Goal: Navigation & Orientation: Find specific page/section

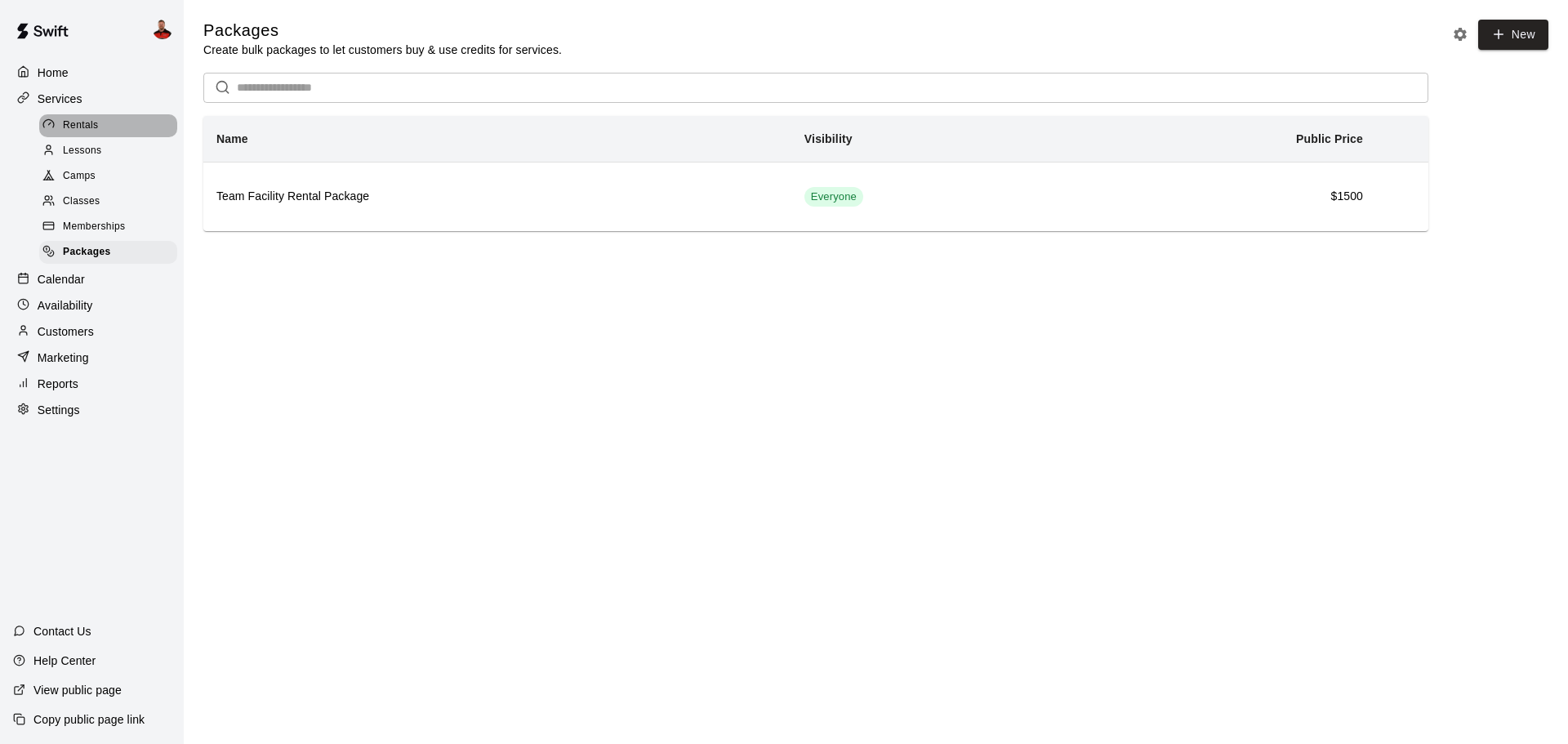
click at [98, 130] on span "Rentals" at bounding box center [80, 126] width 36 height 17
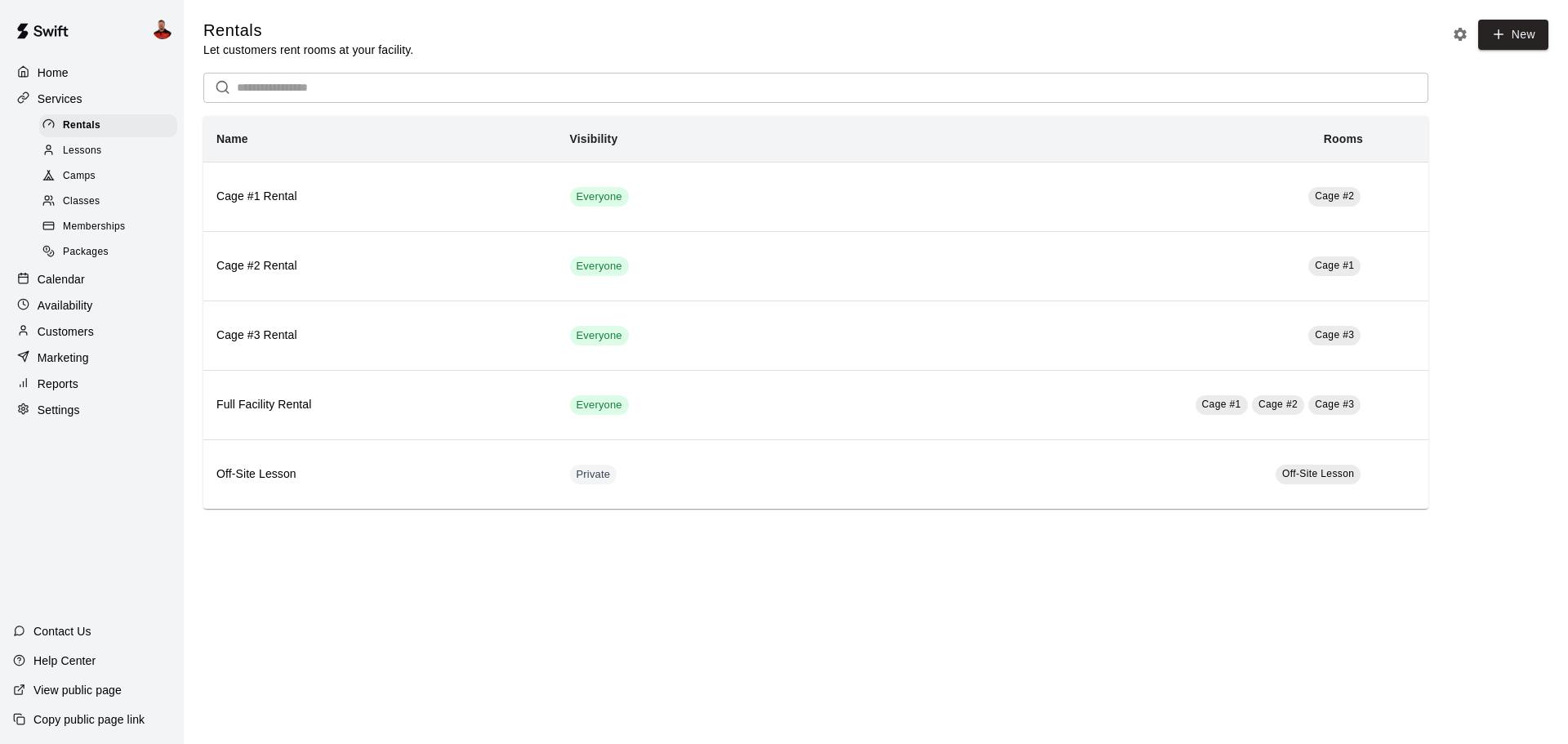
click at [96, 151] on span "Lessons" at bounding box center [82, 151] width 39 height 17
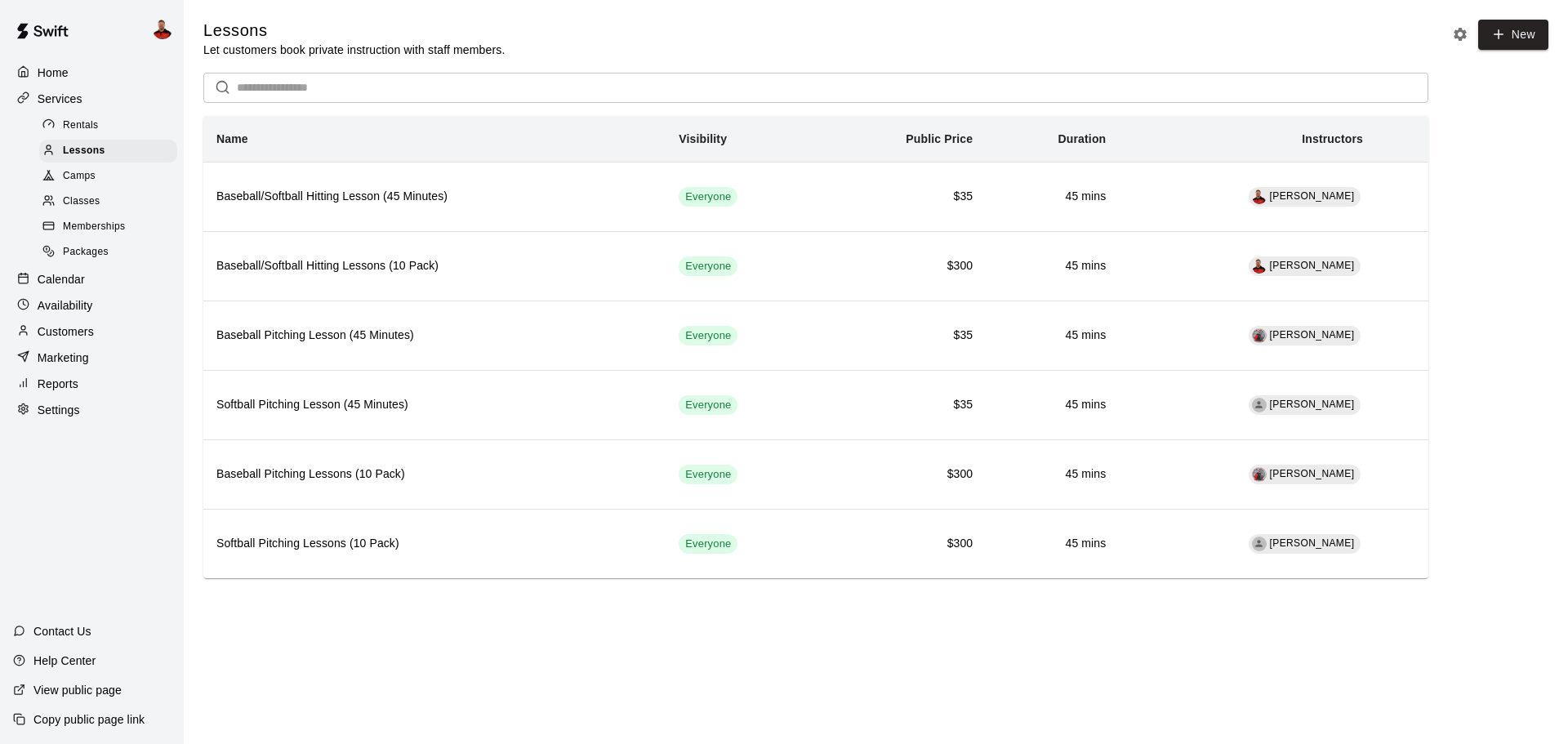
click at [106, 333] on div "Customers" at bounding box center [91, 331] width 158 height 24
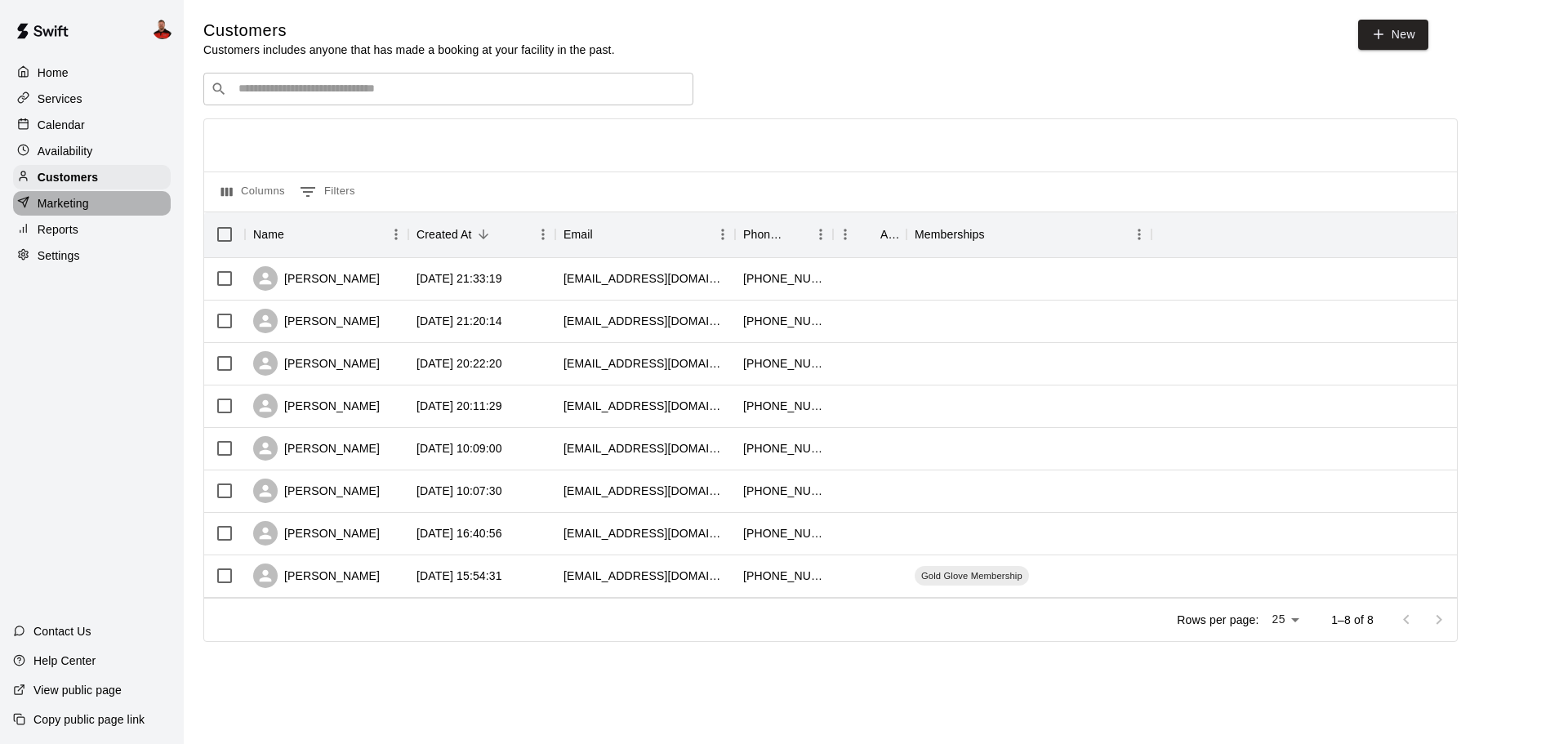
click at [45, 202] on p "Marketing" at bounding box center [62, 203] width 51 height 17
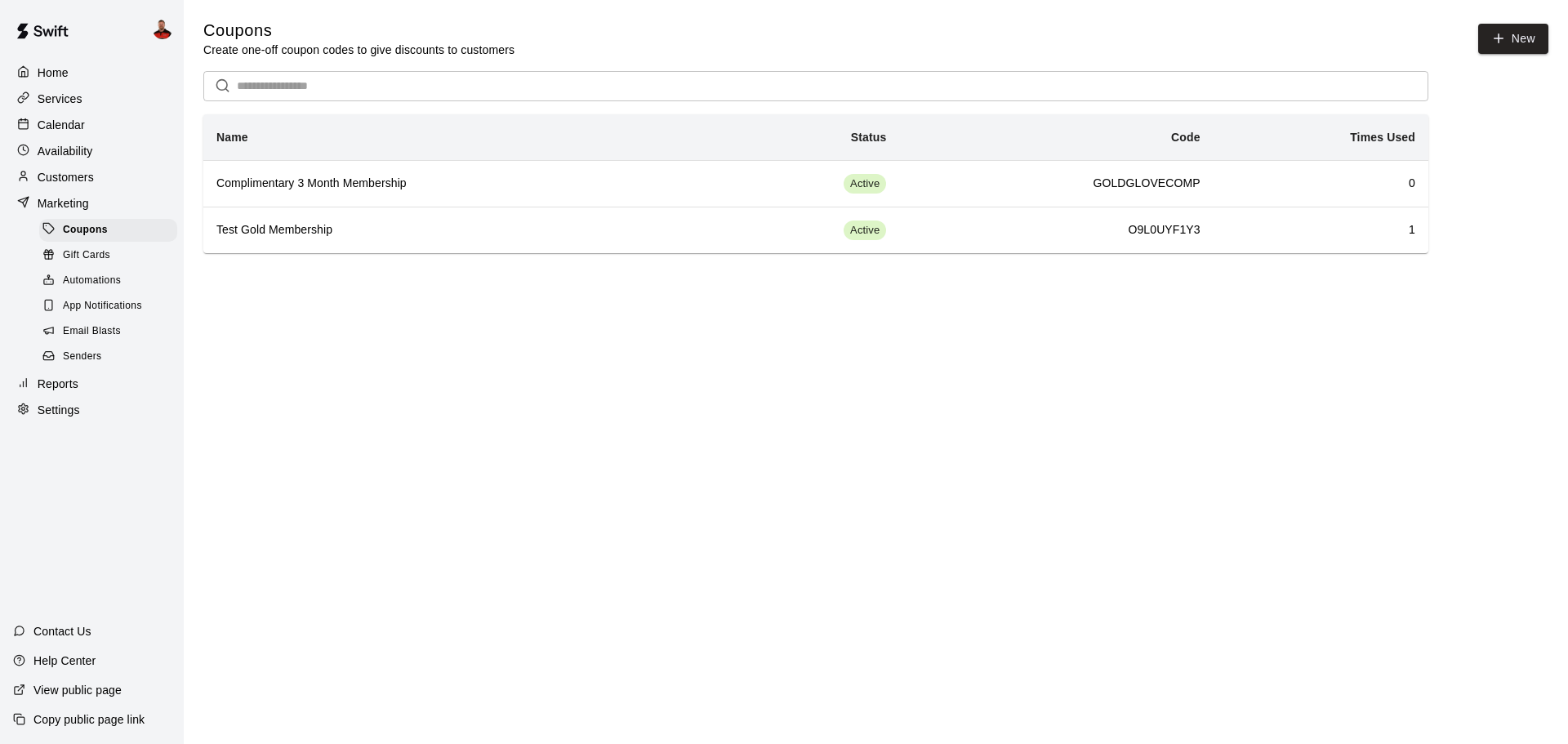
click at [76, 287] on span "Automations" at bounding box center [91, 281] width 58 height 17
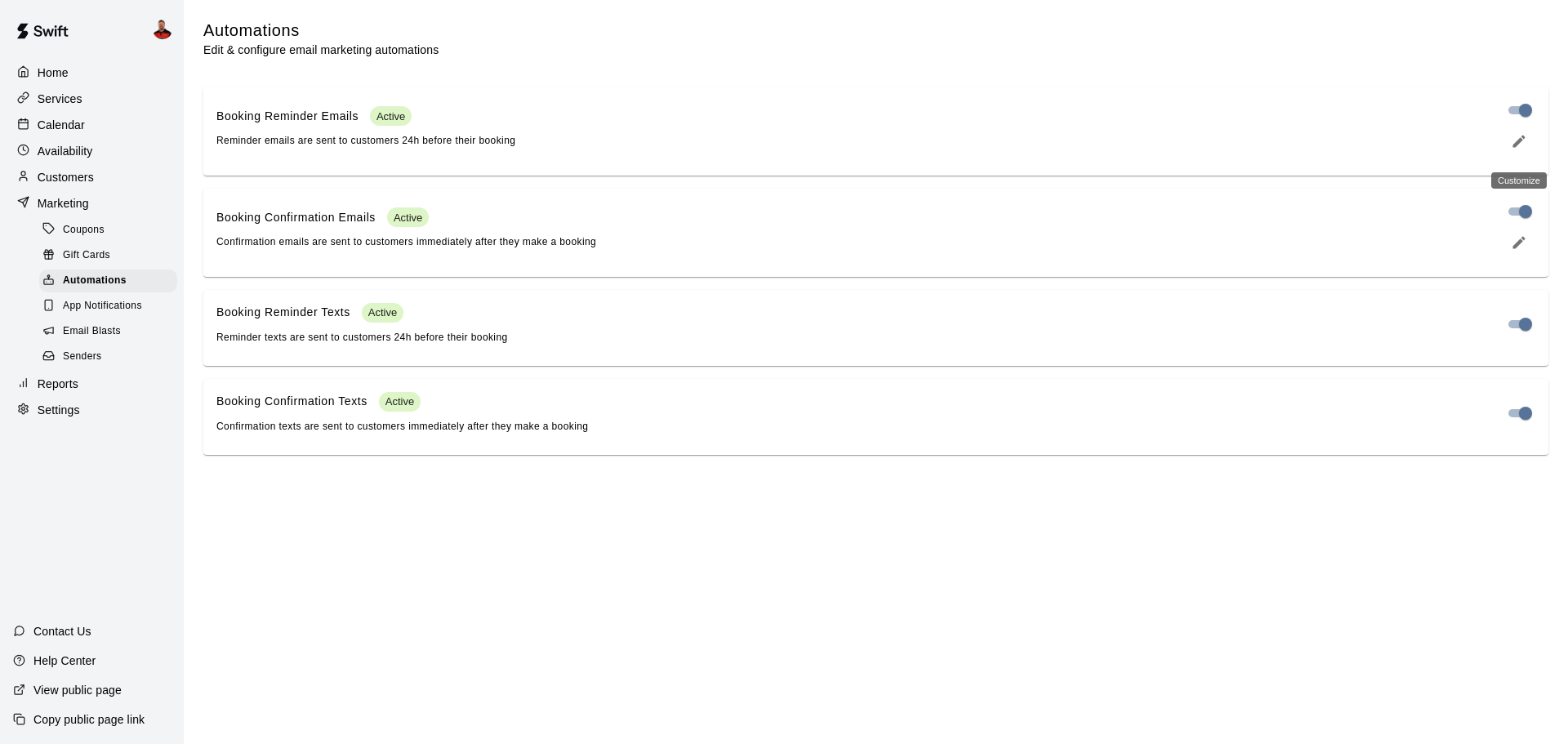
click at [1513, 143] on icon "edit" at bounding box center [1519, 142] width 17 height 17
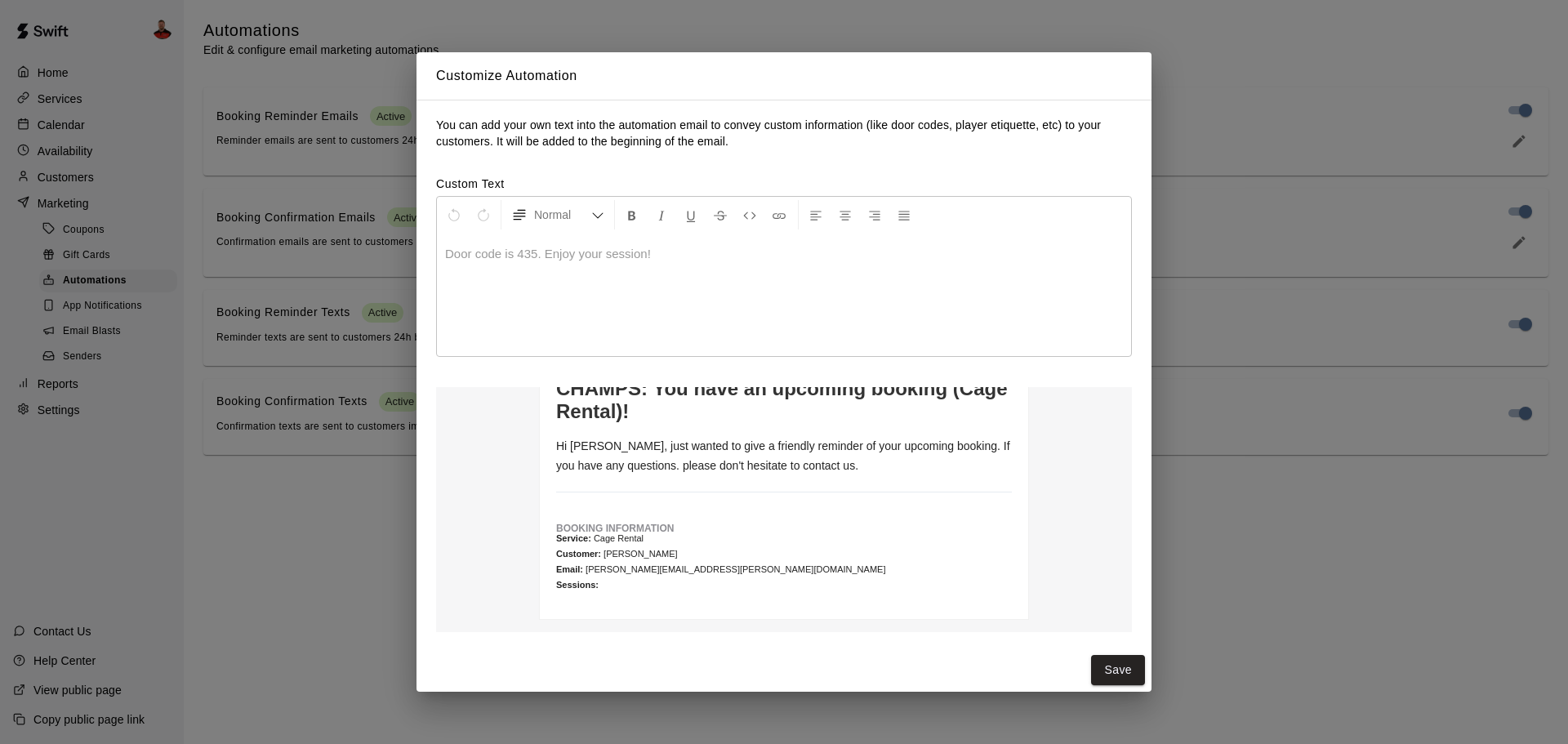
scroll to position [130, 0]
click at [593, 260] on p at bounding box center [784, 255] width 678 height 17
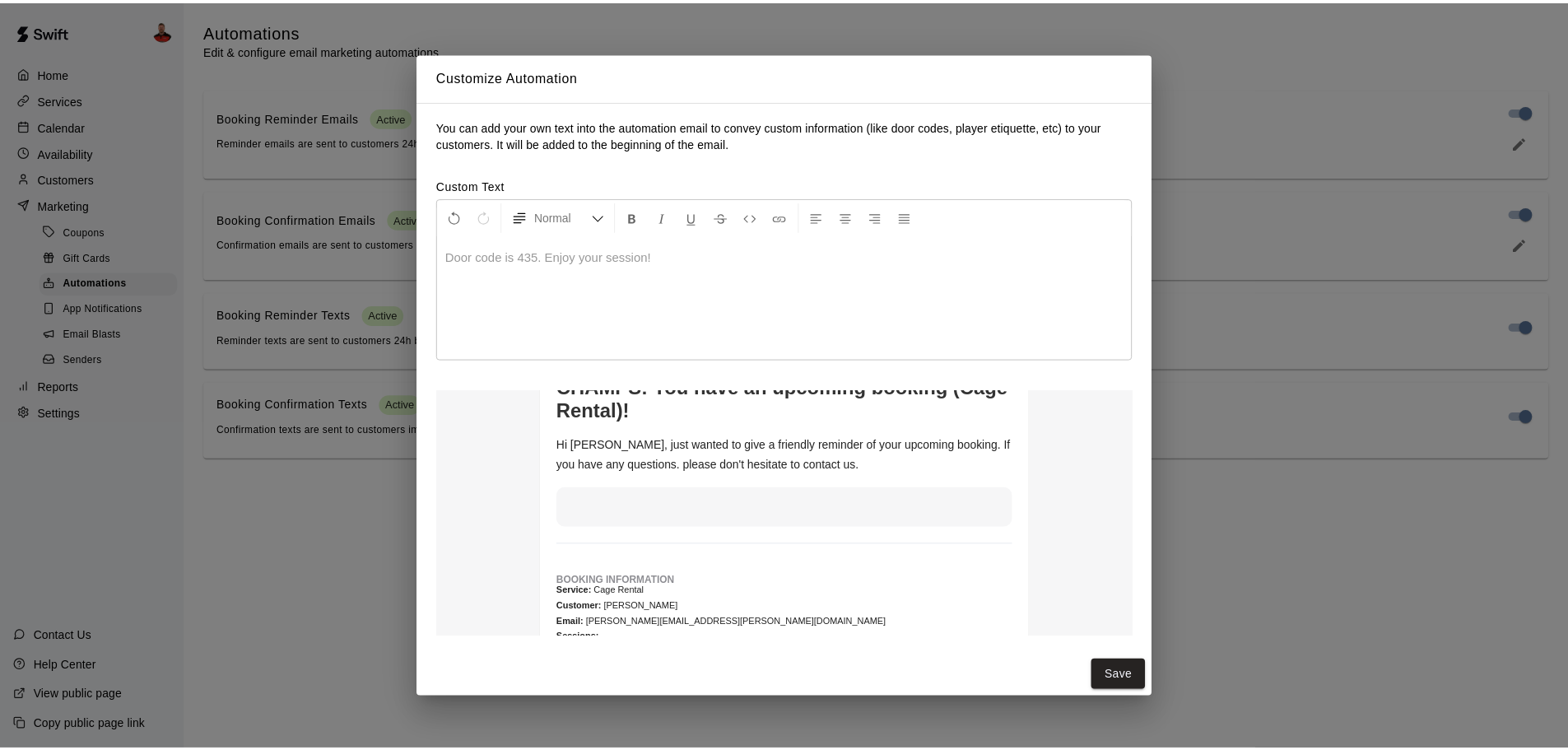
scroll to position [129, 0]
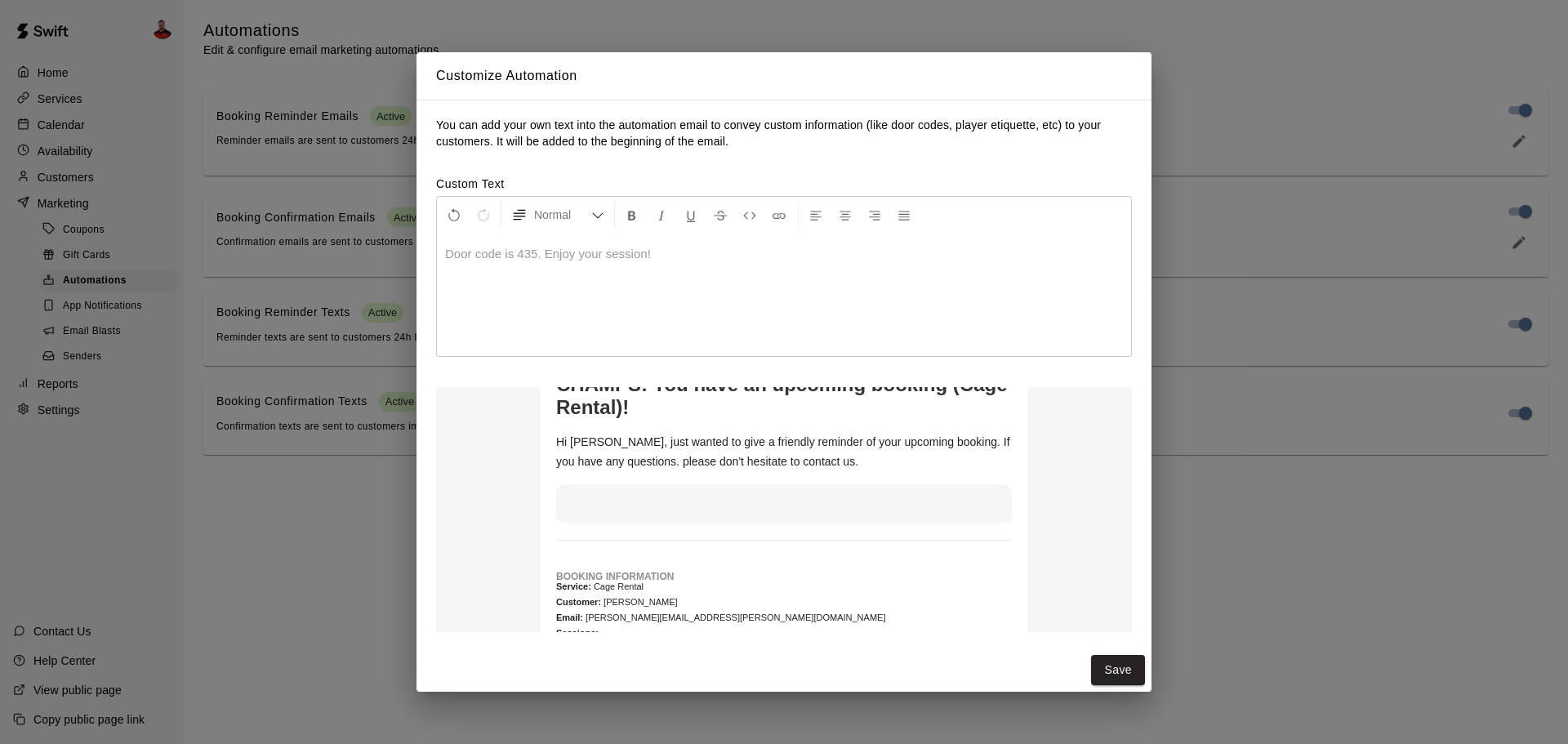
click at [1237, 604] on div "Customize Automation You can add your own text into the automation email to con…" at bounding box center [784, 372] width 1568 height 744
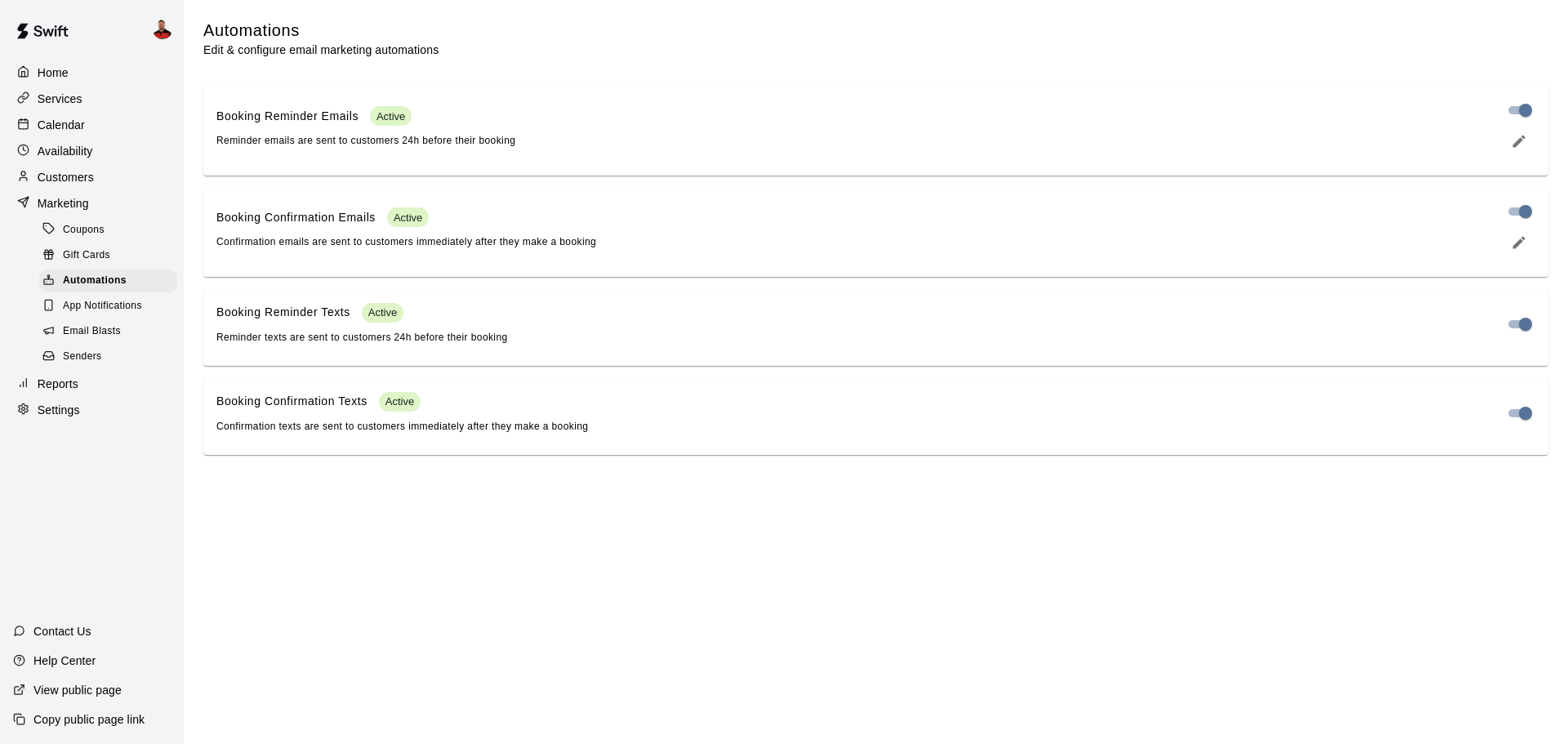
click at [336, 339] on span "Reminder texts are sent to customers 24h before their booking" at bounding box center [362, 337] width 292 height 11
click at [349, 333] on div "Booking Reminder Texts Active Reminder texts are sent to customers 24h before t…" at bounding box center [362, 324] width 292 height 43
click at [381, 318] on span "Active" at bounding box center [382, 311] width 42 height 12
click at [119, 422] on div "Settings" at bounding box center [91, 409] width 158 height 24
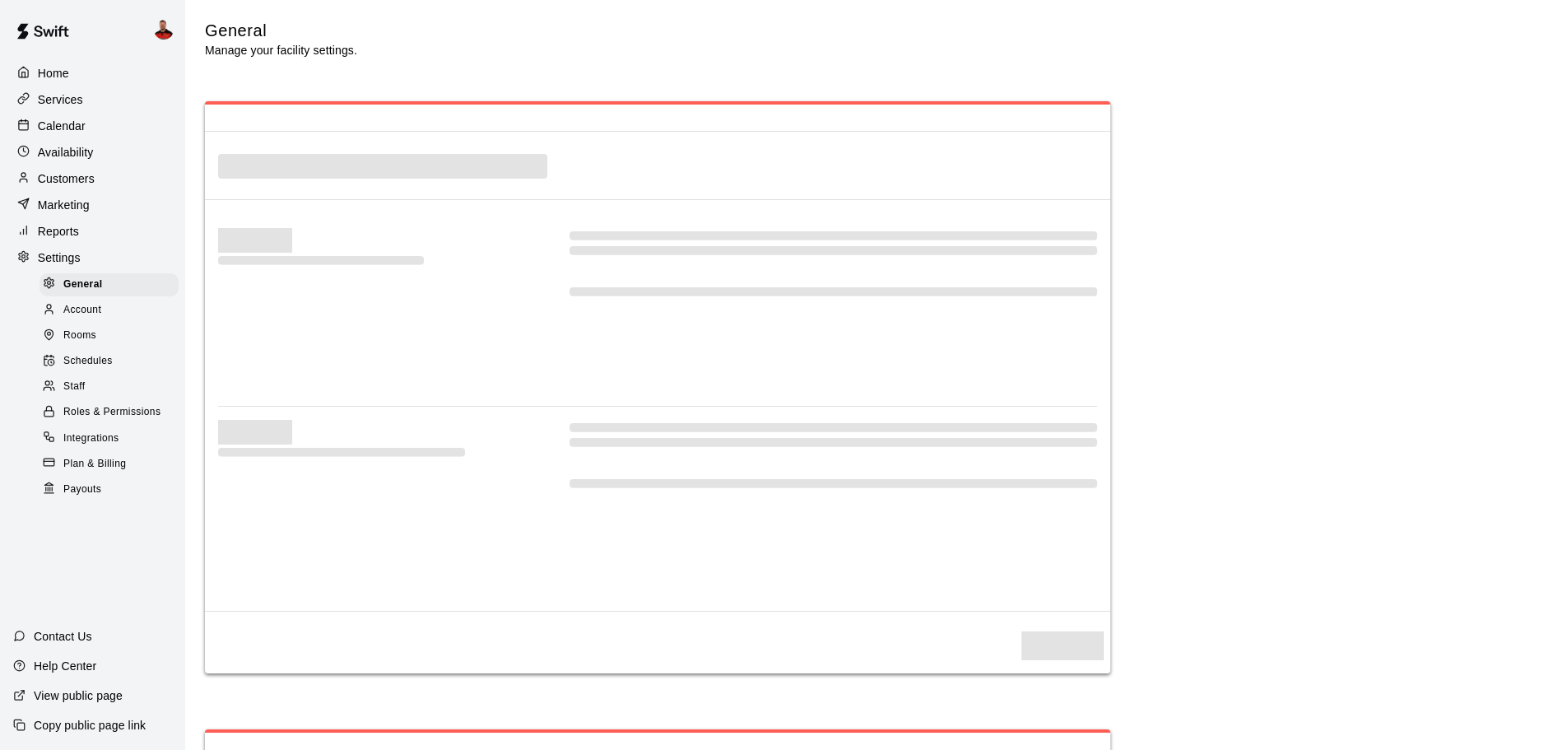
select select "**"
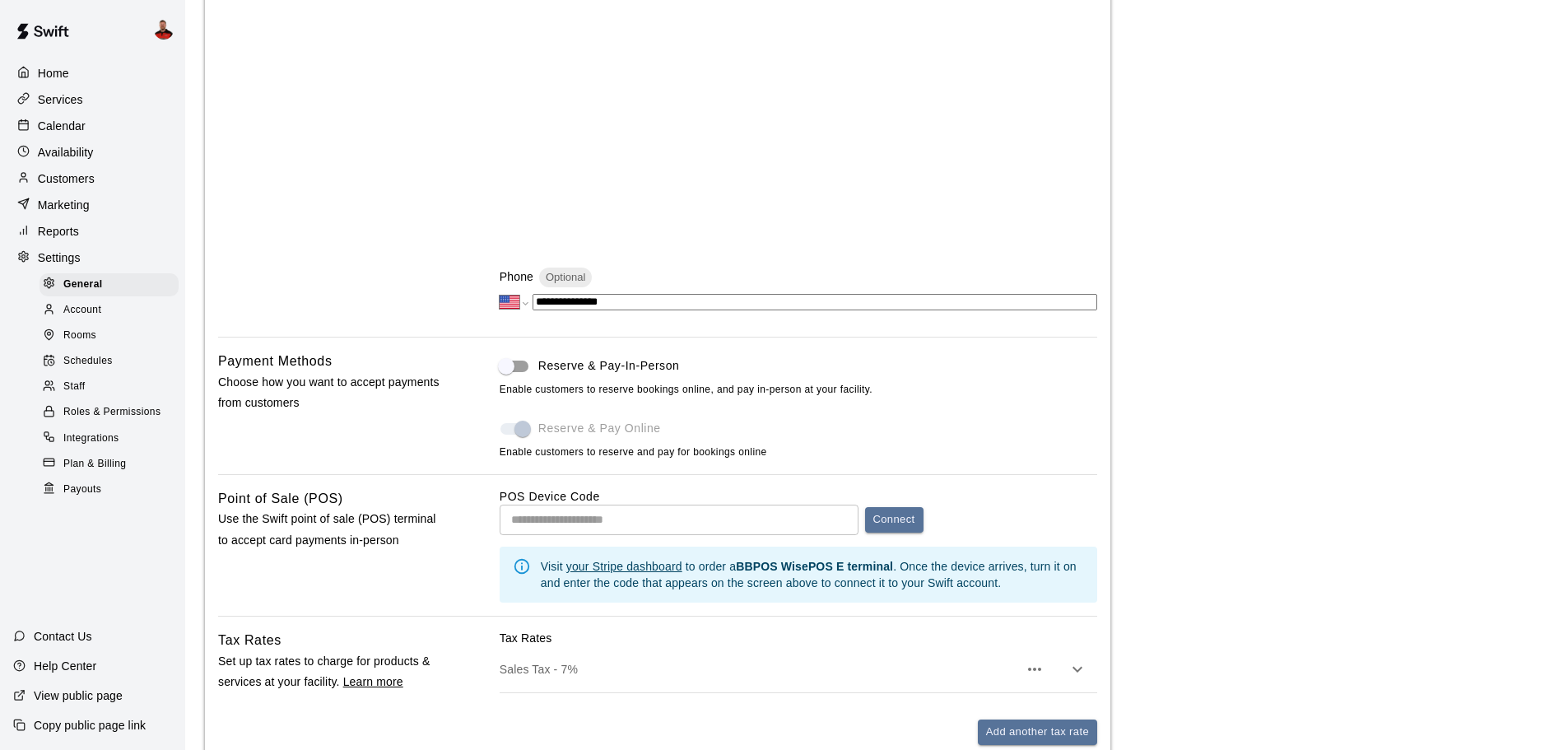
scroll to position [574, 0]
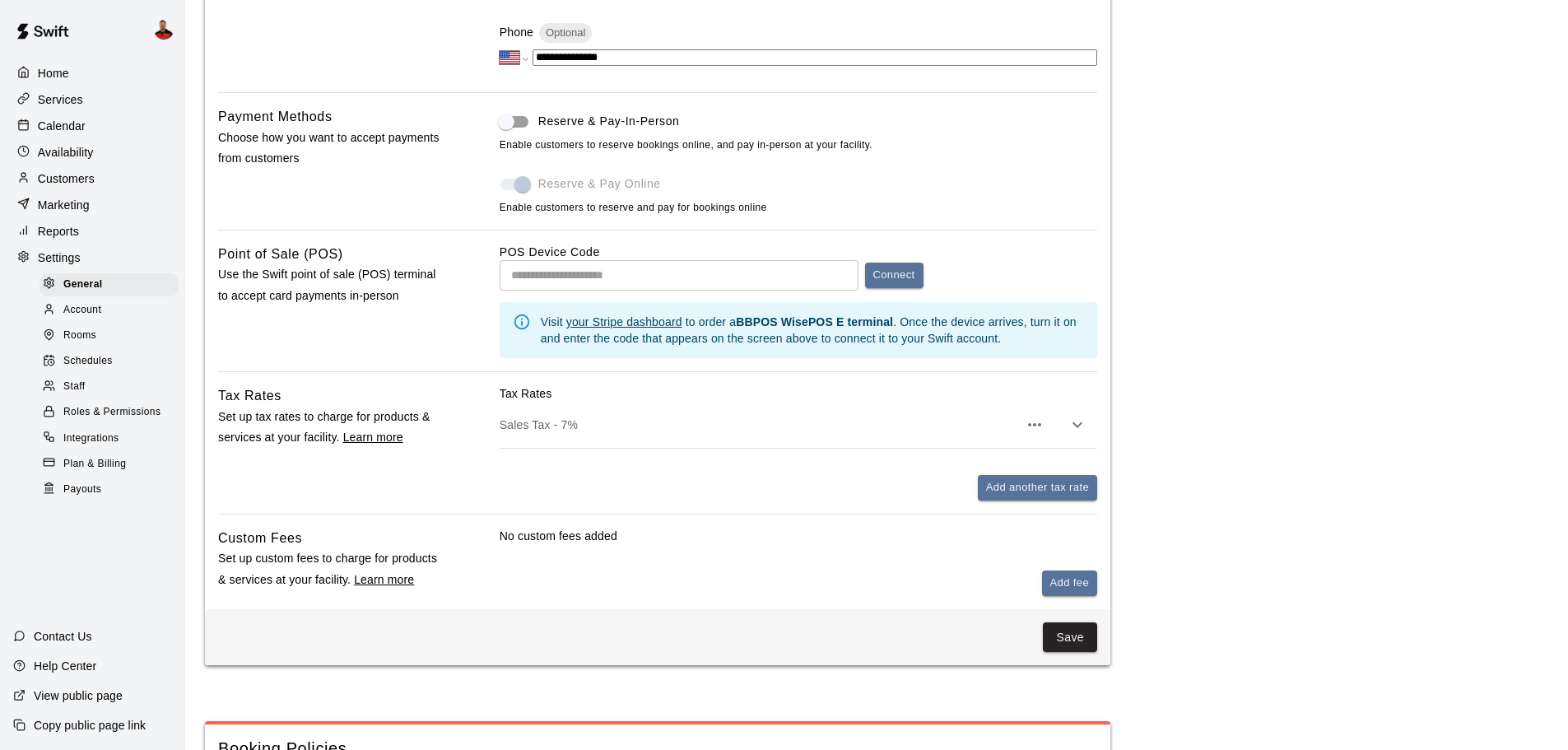
click at [640, 328] on u "your Stripe dashboard" at bounding box center [623, 321] width 116 height 13
